Goal: Task Accomplishment & Management: Use online tool/utility

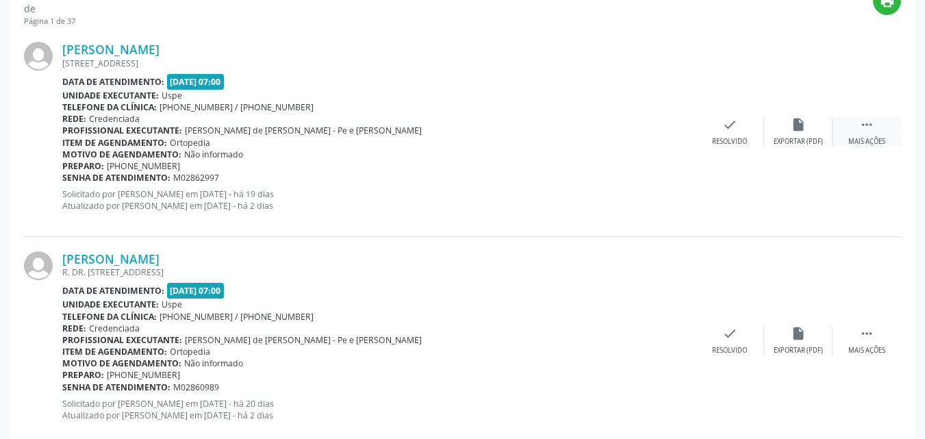
click at [898, 121] on div " Mais ações" at bounding box center [867, 131] width 68 height 29
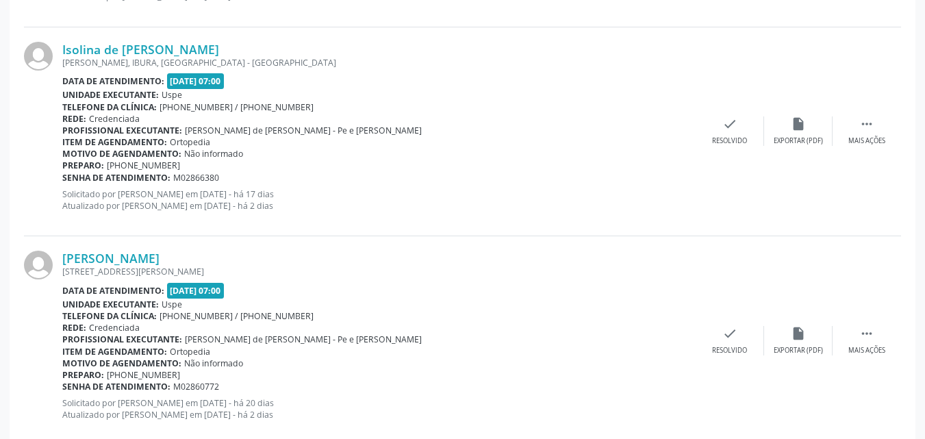
scroll to position [3172, 0]
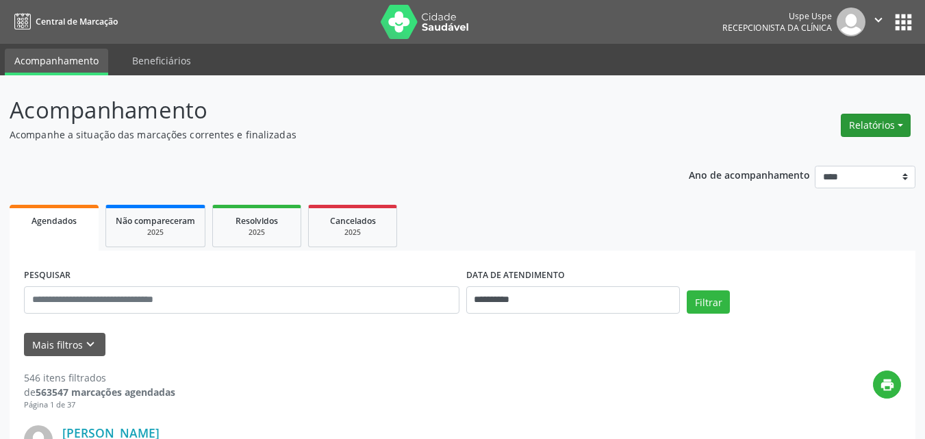
click at [897, 127] on button "Relatórios" at bounding box center [876, 125] width 70 height 23
click at [810, 158] on link "Agendamentos" at bounding box center [836, 154] width 147 height 19
select select "*"
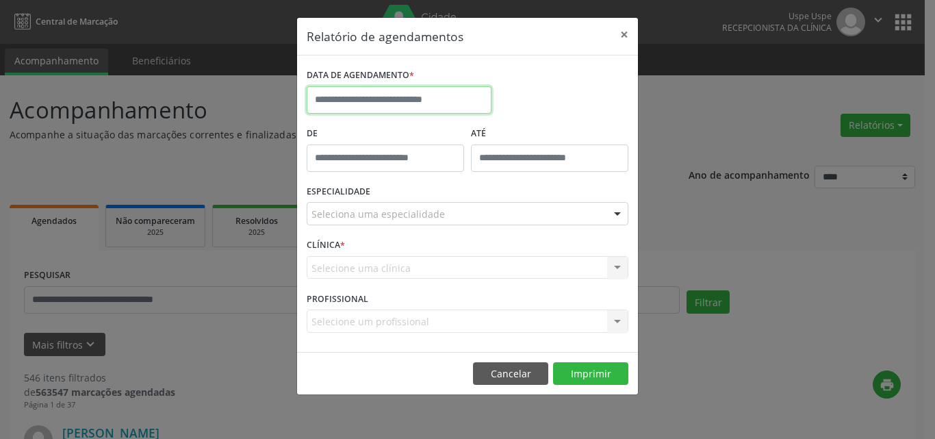
click at [391, 94] on input "text" at bounding box center [399, 99] width 185 height 27
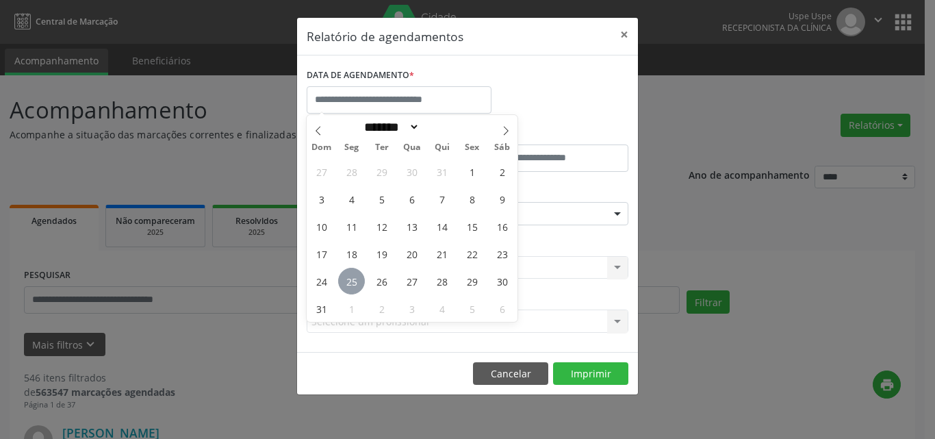
click at [348, 283] on span "25" at bounding box center [351, 281] width 27 height 27
type input "**********"
click at [348, 283] on span "25" at bounding box center [351, 281] width 27 height 27
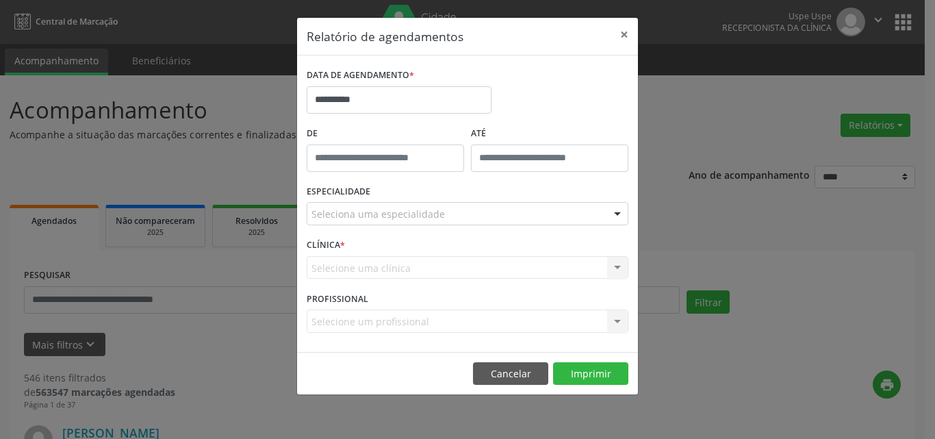
click at [348, 264] on div "Selecione uma clínica Nenhum resultado encontrado para: " " Não há nenhuma opçã…" at bounding box center [468, 267] width 322 height 23
click at [346, 269] on div "Selecione uma clínica Nenhum resultado encontrado para: " " Não há nenhuma opçã…" at bounding box center [468, 267] width 322 height 23
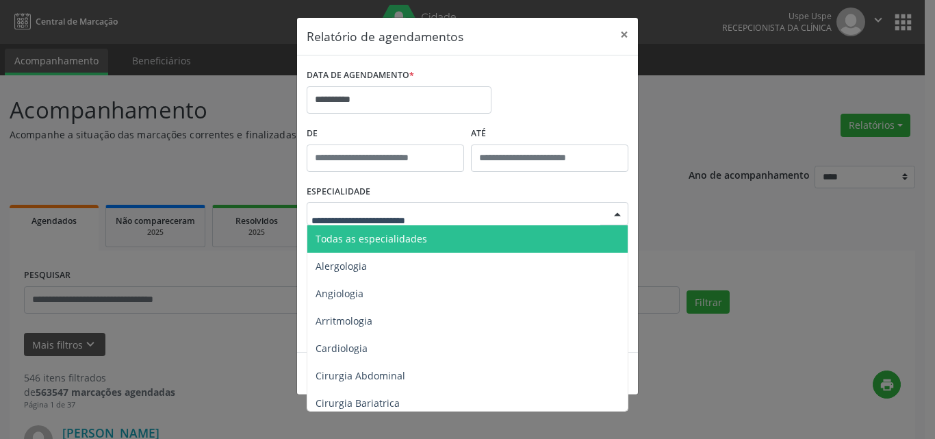
click at [377, 238] on span "Todas as especialidades" at bounding box center [372, 238] width 112 height 13
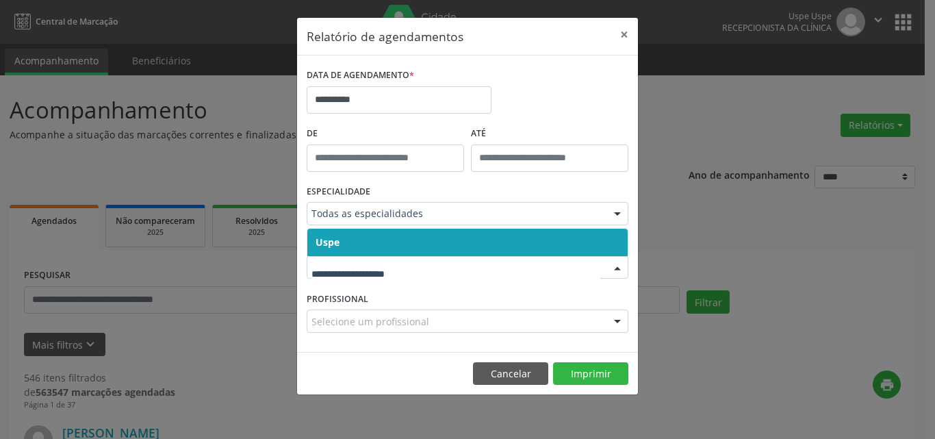
click at [352, 232] on span "Uspe" at bounding box center [467, 242] width 320 height 27
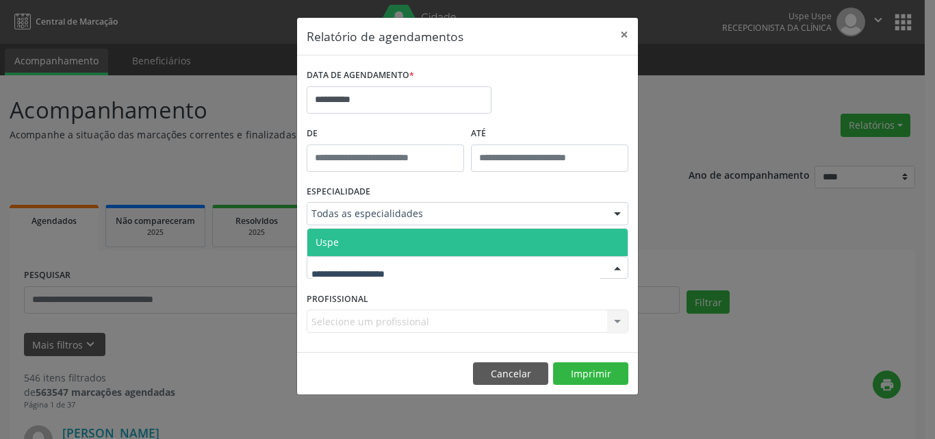
click at [369, 275] on div at bounding box center [468, 267] width 322 height 23
click at [361, 237] on span "Uspe" at bounding box center [467, 242] width 320 height 27
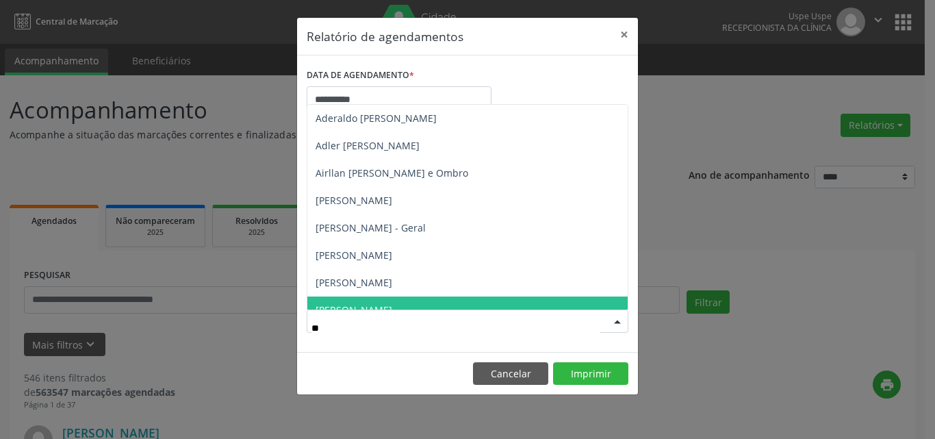
type input "*"
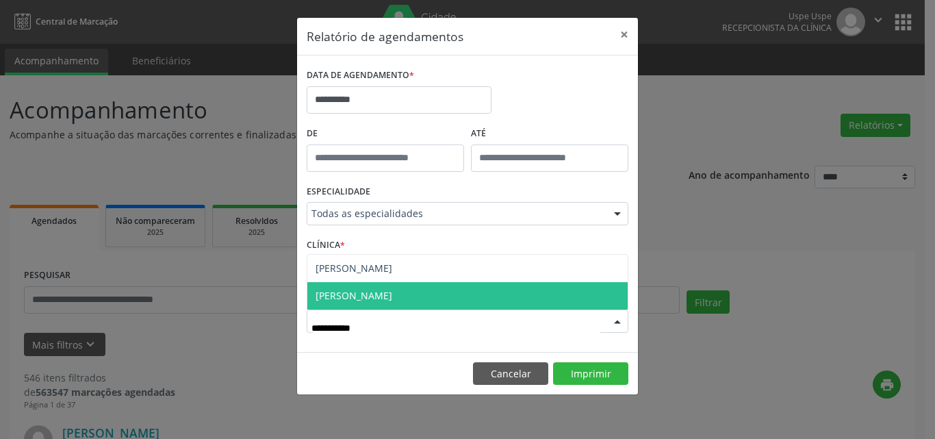
type input "**********"
click at [392, 299] on span "Maria de Fatima de Morais Mendes" at bounding box center [354, 295] width 77 height 13
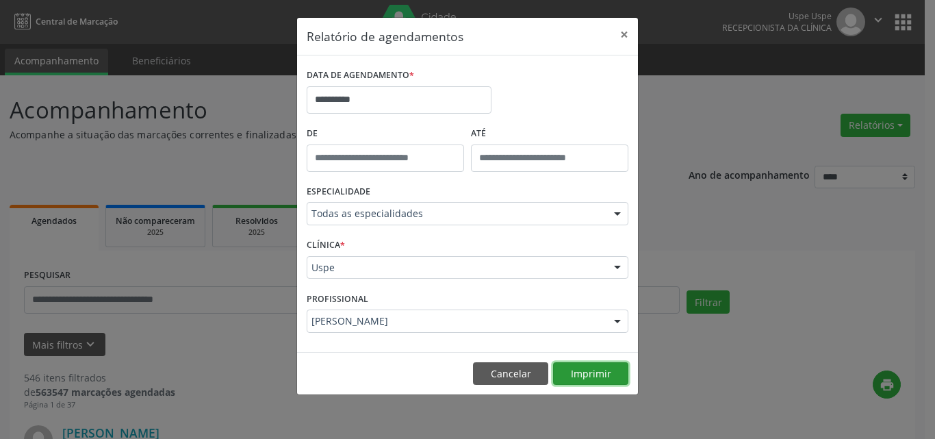
click at [578, 368] on button "Imprimir" at bounding box center [590, 373] width 75 height 23
